Goal: Information Seeking & Learning: Learn about a topic

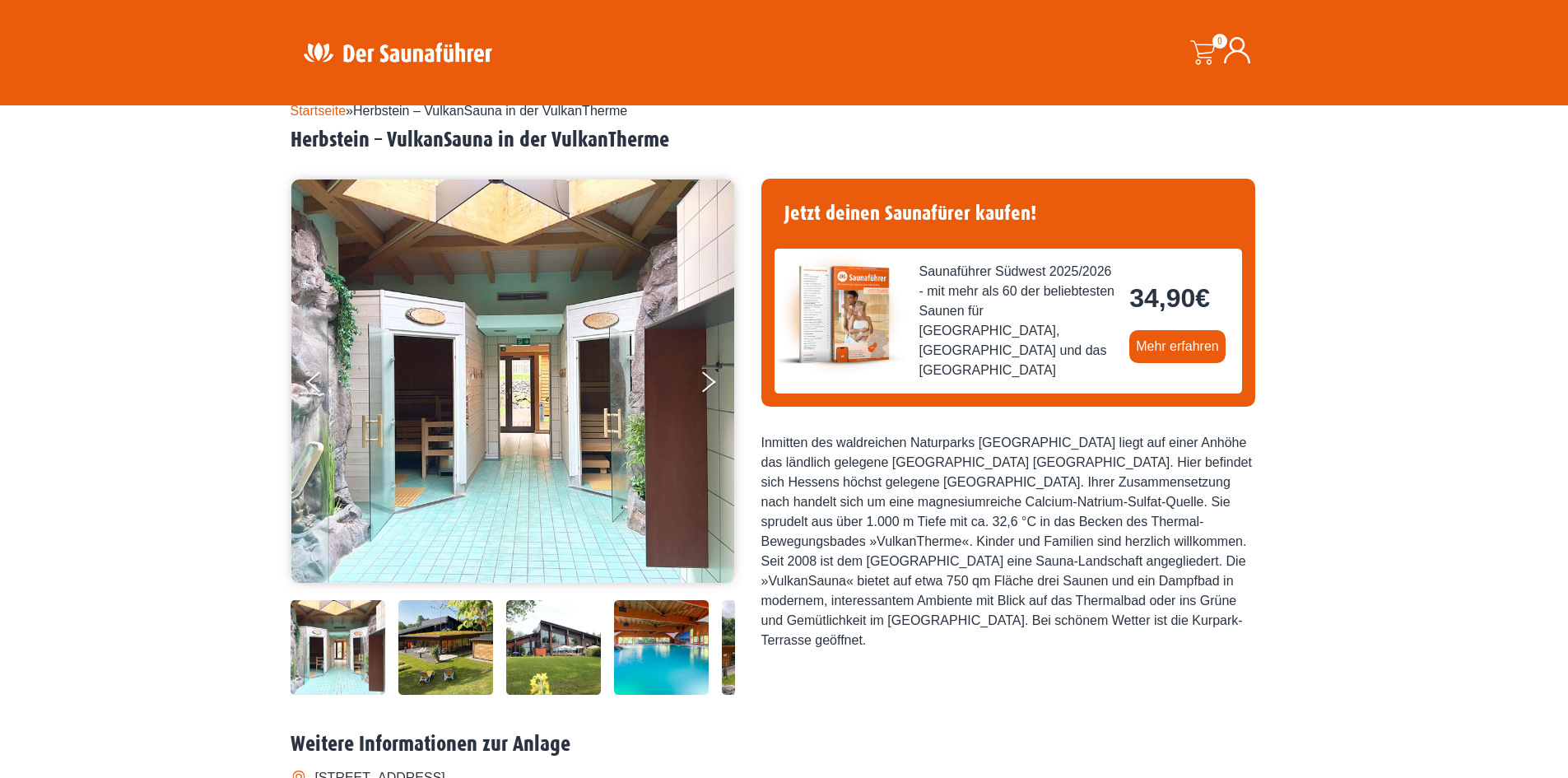
scroll to position [82, 0]
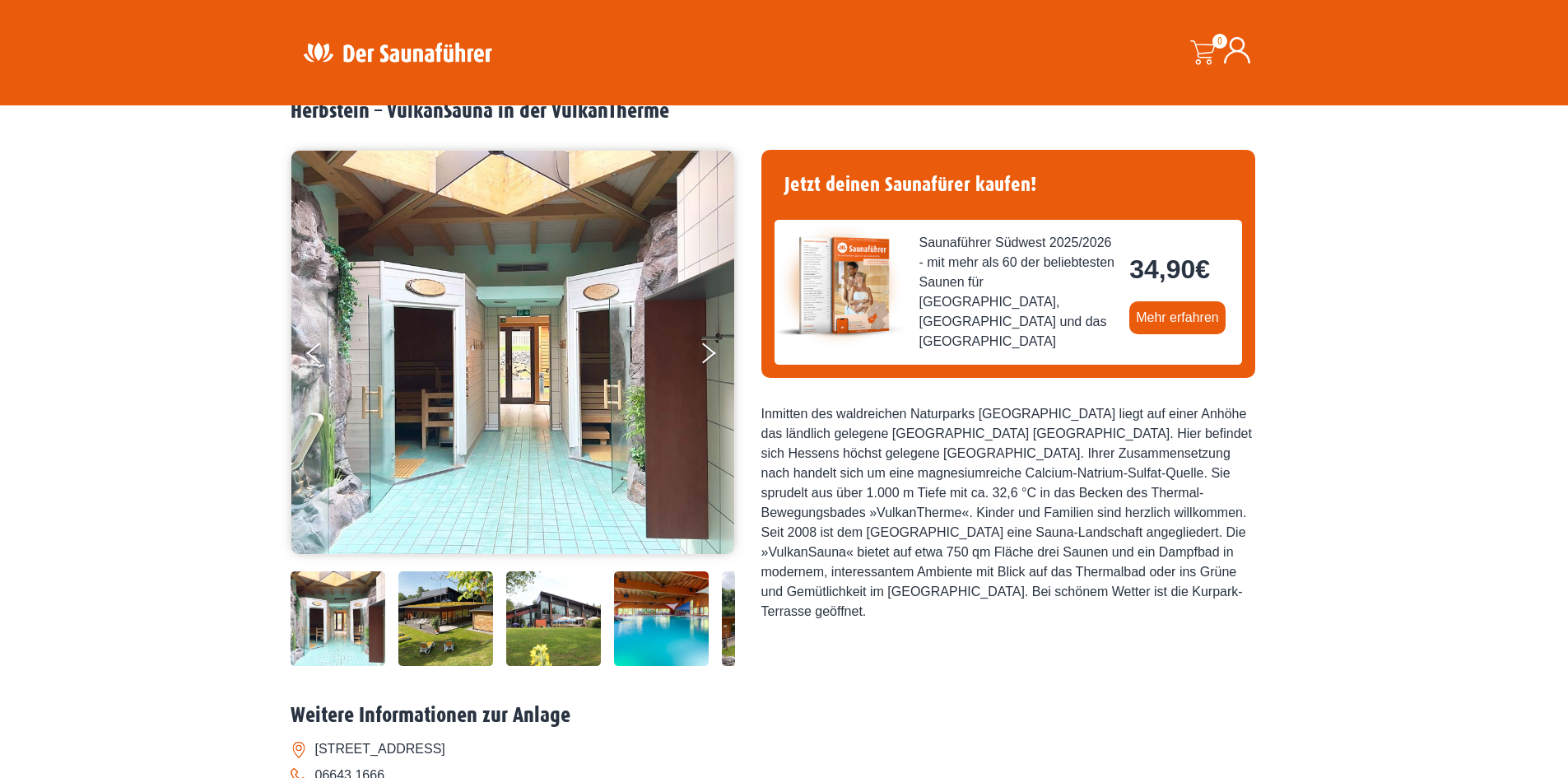
click at [531, 399] on img at bounding box center [512, 352] width 443 height 403
click at [714, 356] on button "Next" at bounding box center [720, 357] width 42 height 42
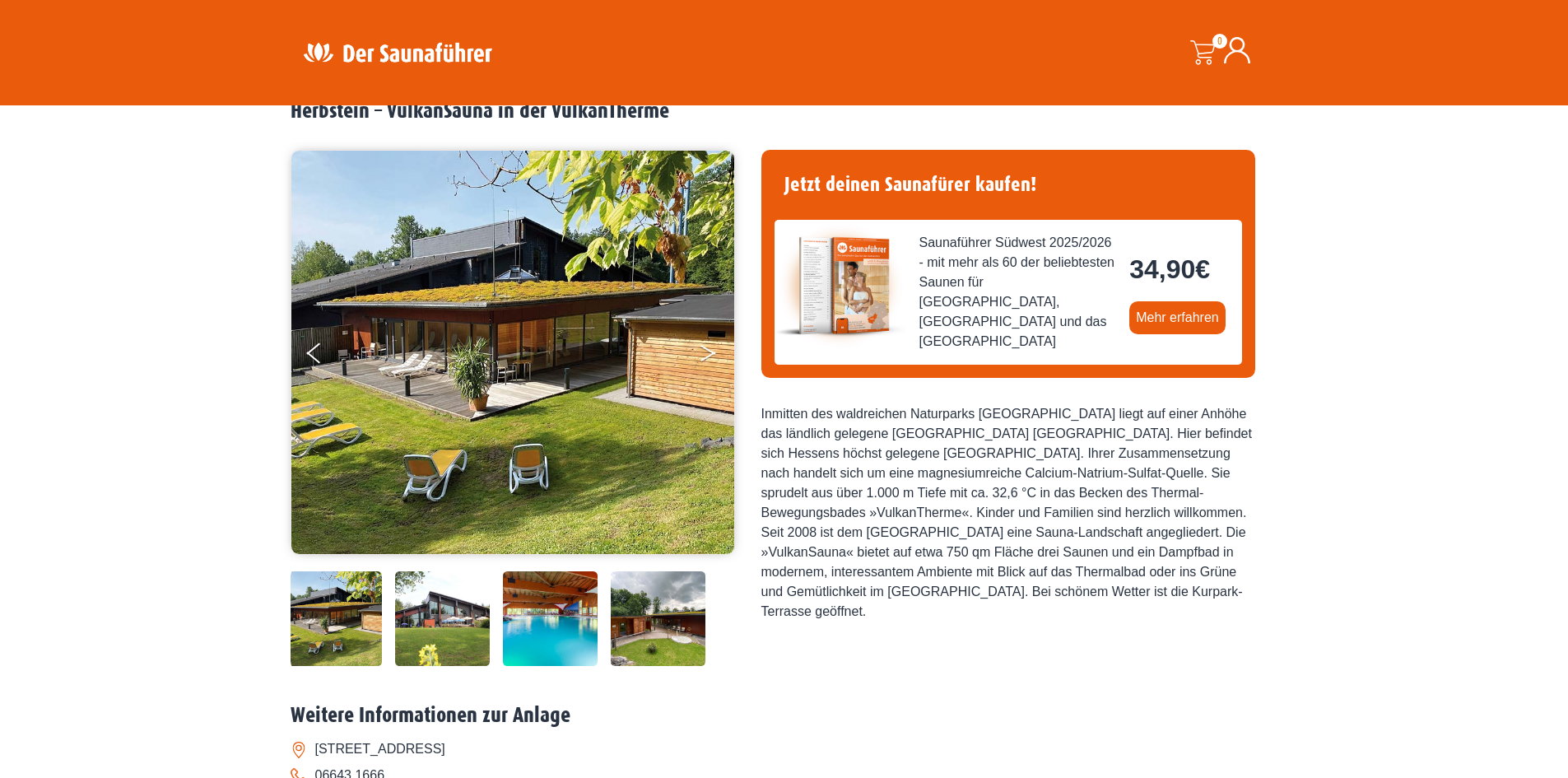
click at [714, 356] on button "Next" at bounding box center [720, 357] width 42 height 42
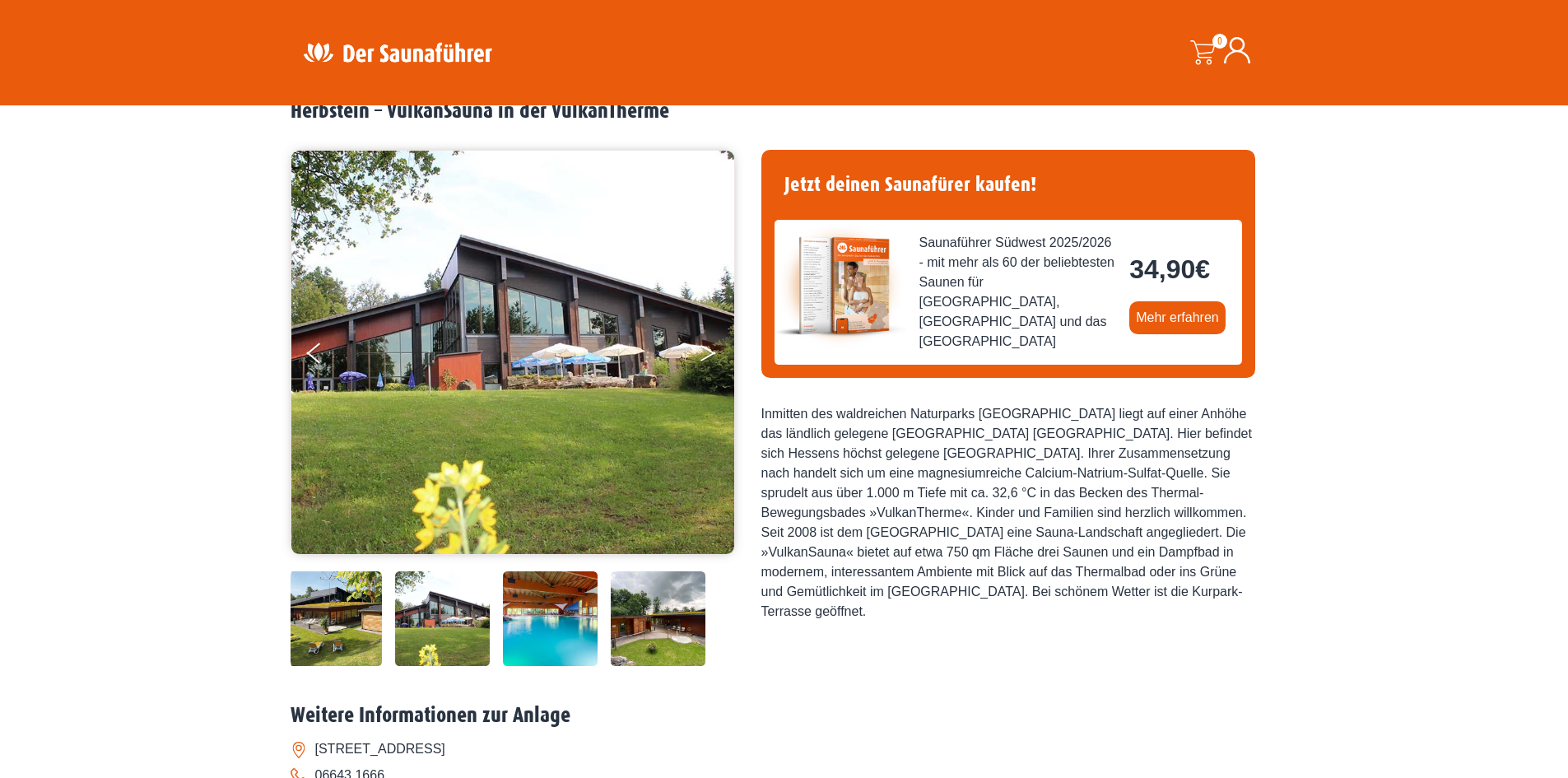
click at [714, 356] on button "Next" at bounding box center [720, 357] width 42 height 42
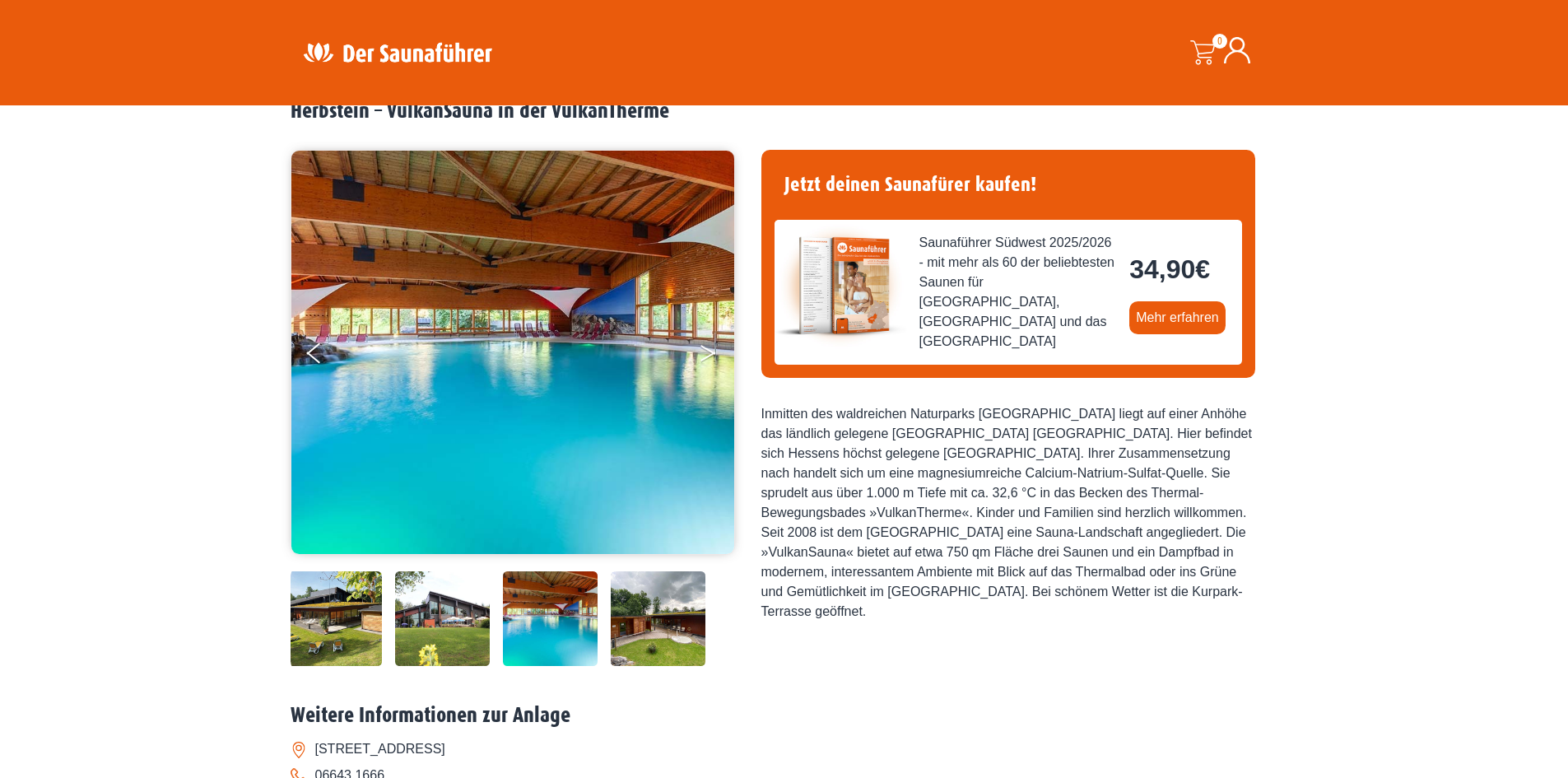
click at [714, 356] on button "Next" at bounding box center [720, 357] width 42 height 42
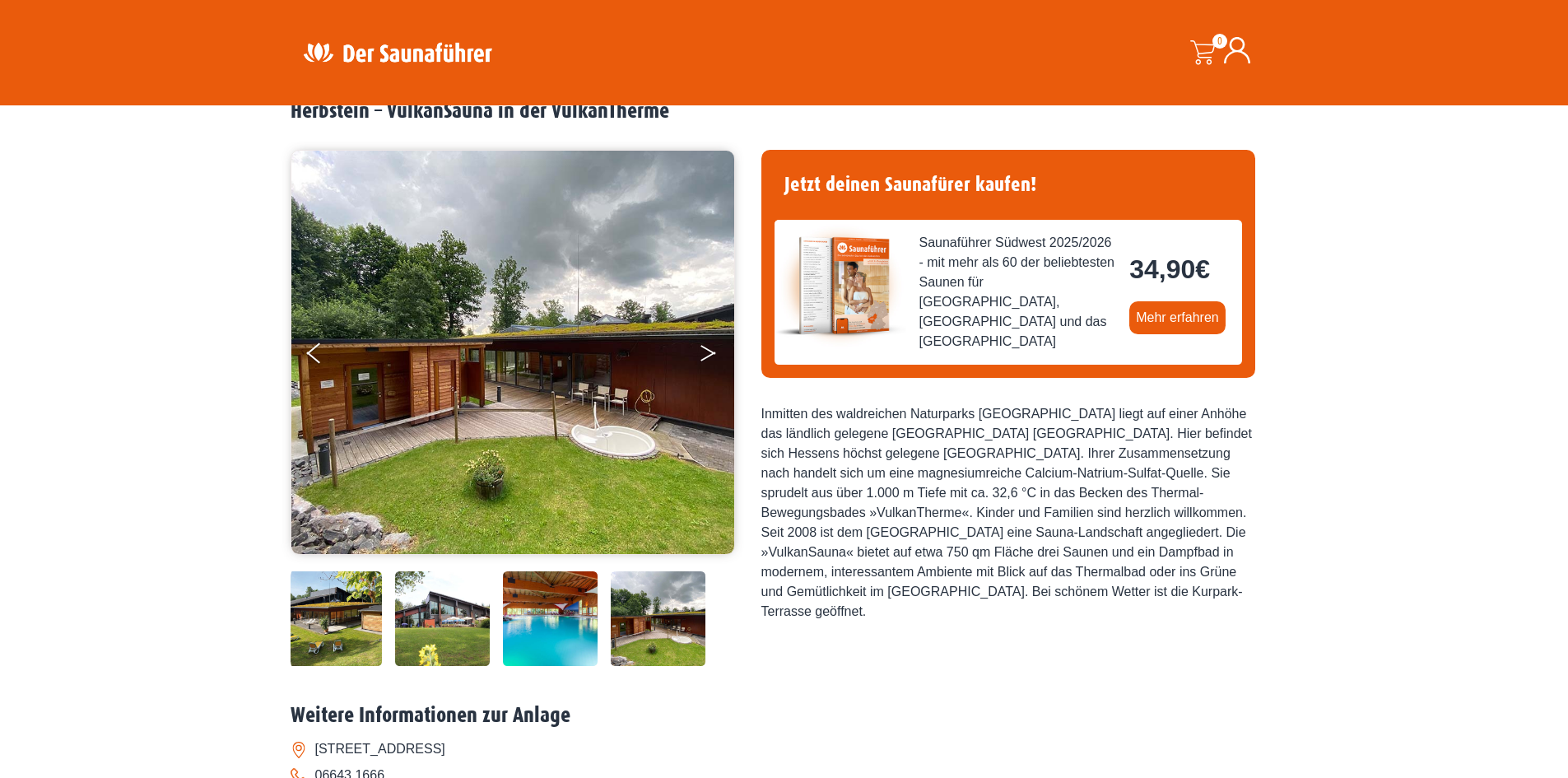
click at [714, 356] on button "Next" at bounding box center [720, 357] width 42 height 42
click at [704, 349] on button "Next" at bounding box center [720, 357] width 42 height 42
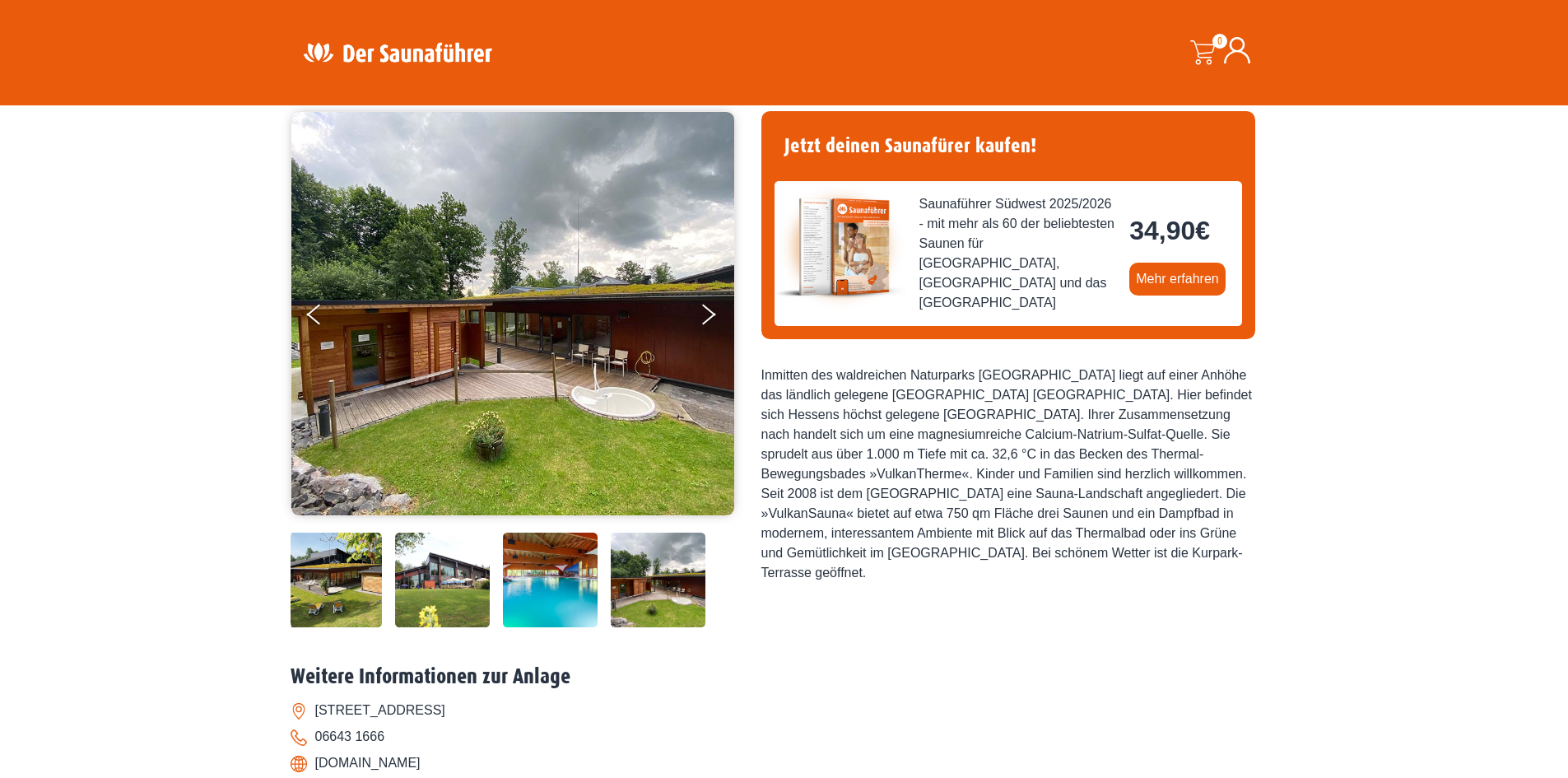
scroll to position [0, 0]
